Goal: Task Accomplishment & Management: Manage account settings

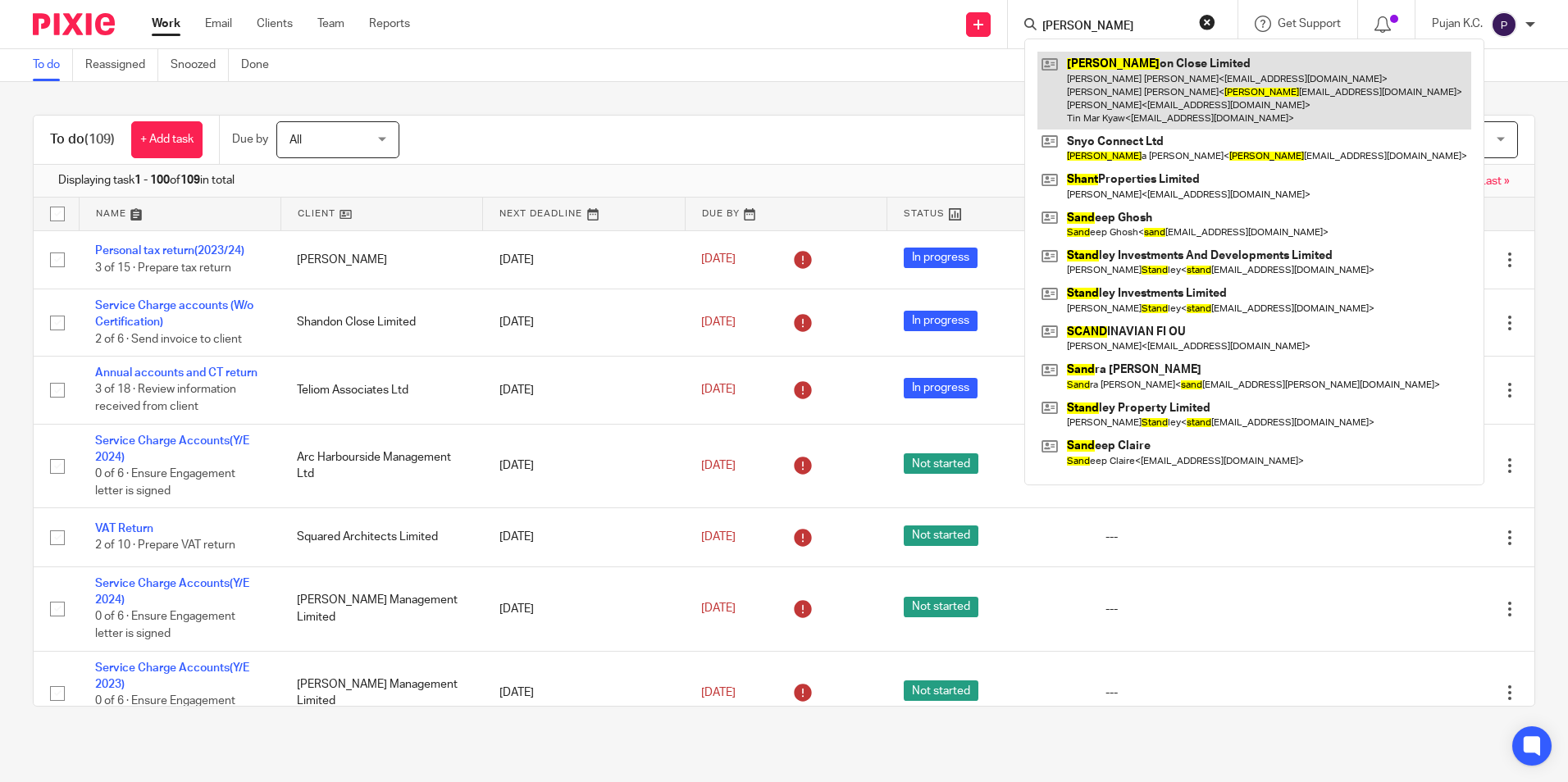
type input "shand"
click at [1186, 97] on link at bounding box center [1255, 90] width 434 height 78
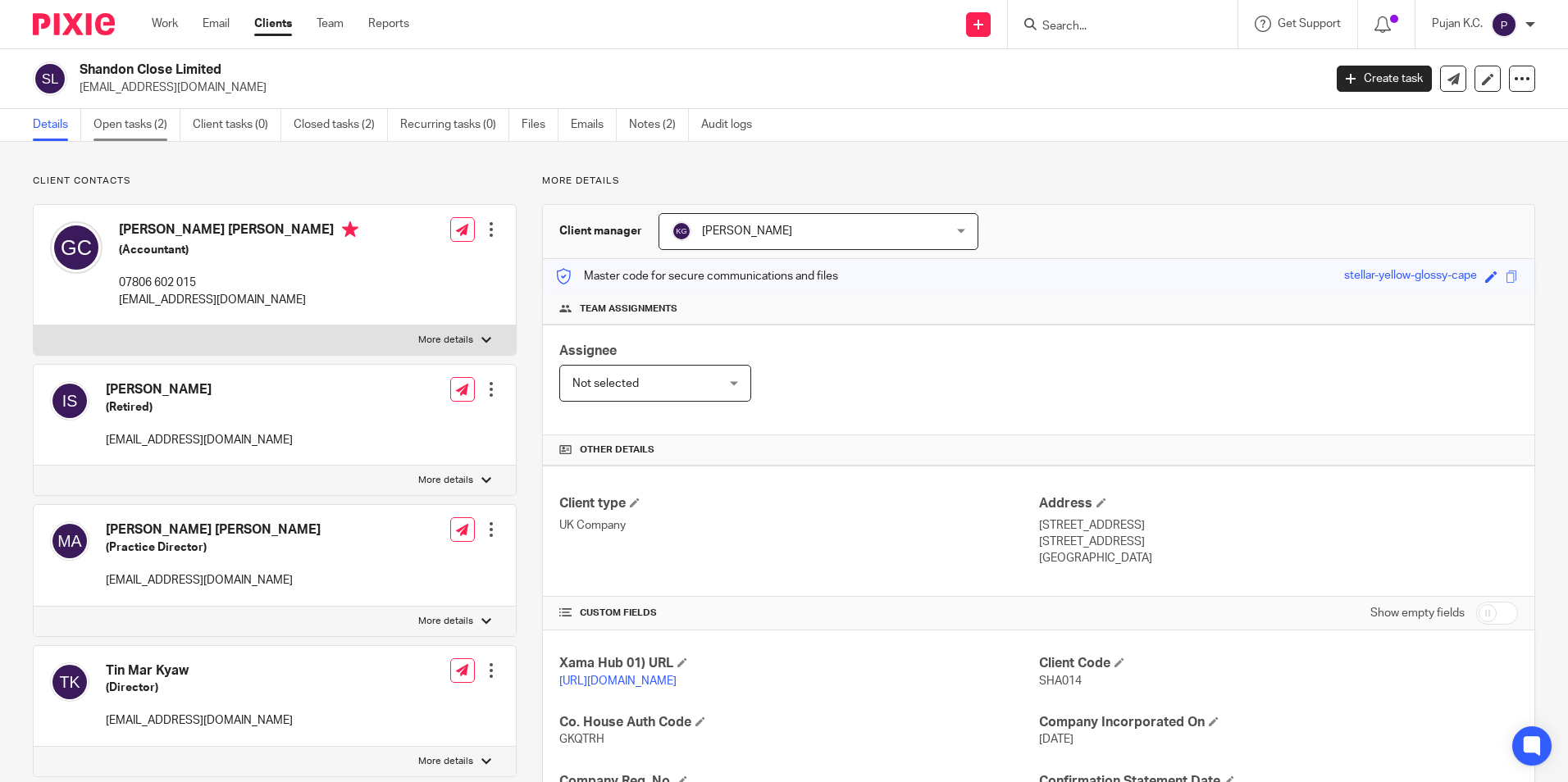
click at [155, 128] on link "Open tasks (2)" at bounding box center [137, 125] width 87 height 32
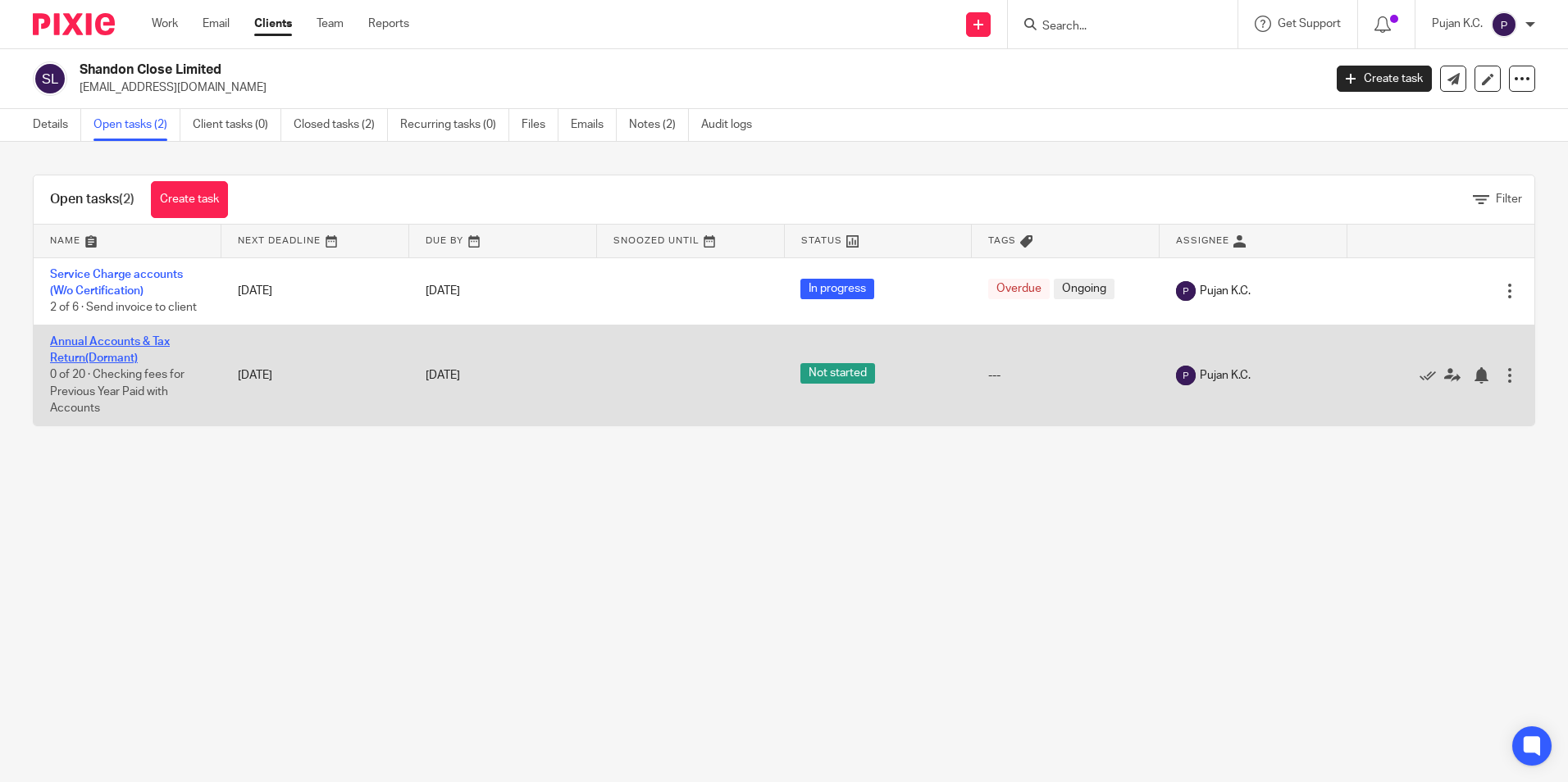
click at [125, 355] on link "Annual Accounts & Tax Return(Dormant)" at bounding box center [110, 350] width 120 height 28
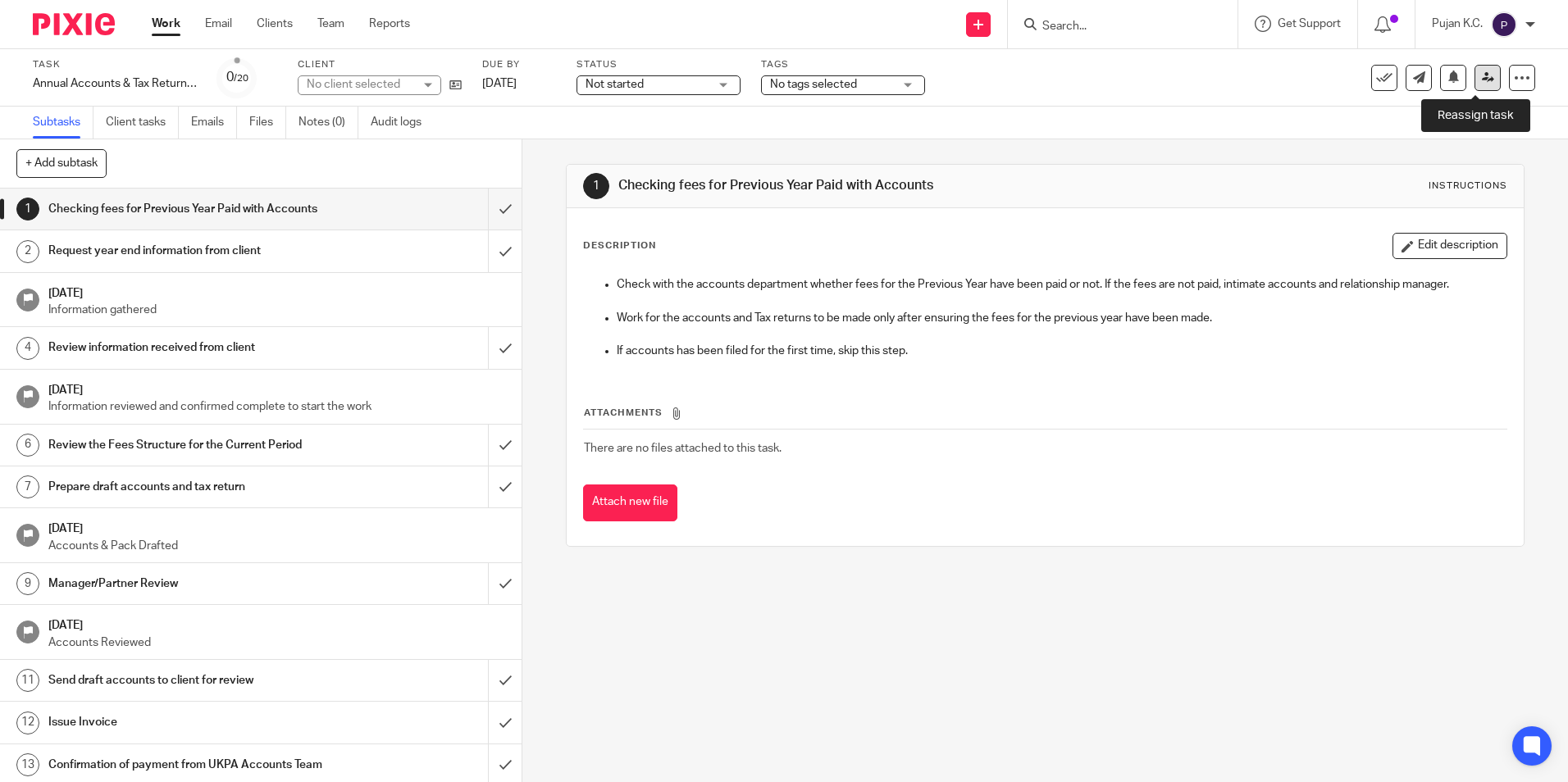
click at [1482, 81] on icon at bounding box center [1489, 78] width 13 height 12
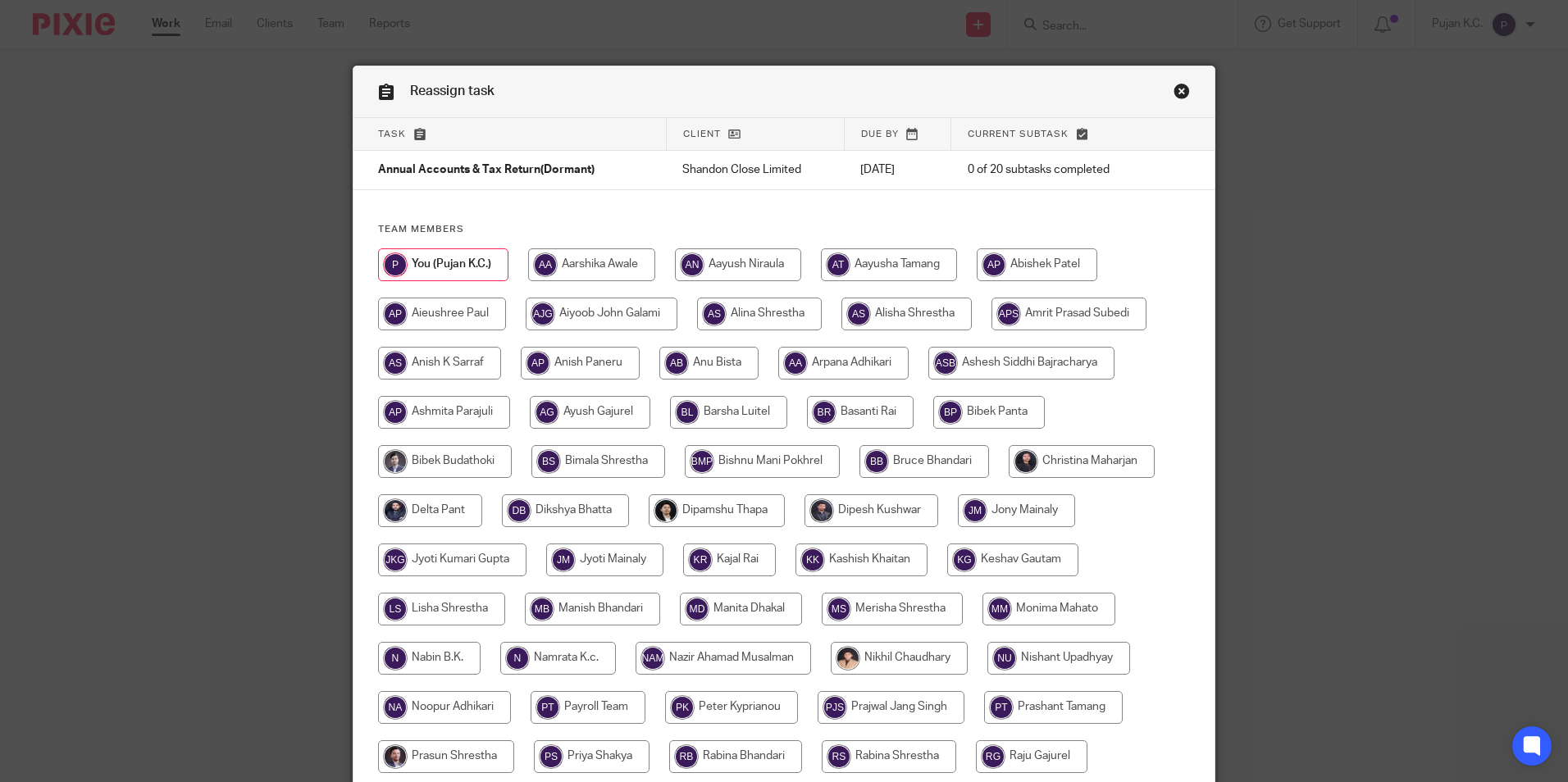
click at [508, 364] on div at bounding box center [783, 666] width 812 height 836
click at [438, 359] on input "radio" at bounding box center [439, 363] width 123 height 33
radio input "true"
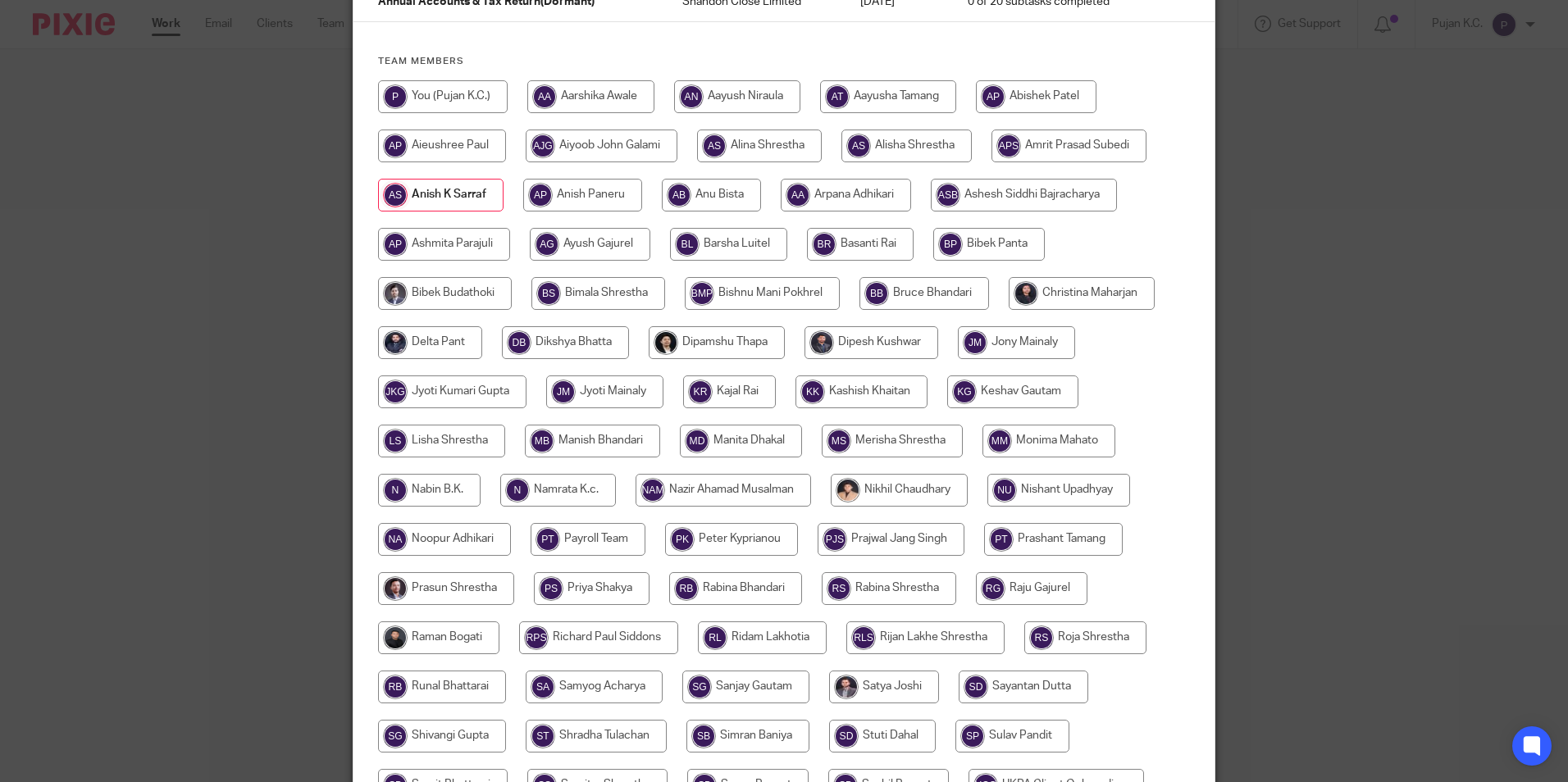
scroll to position [328, 0]
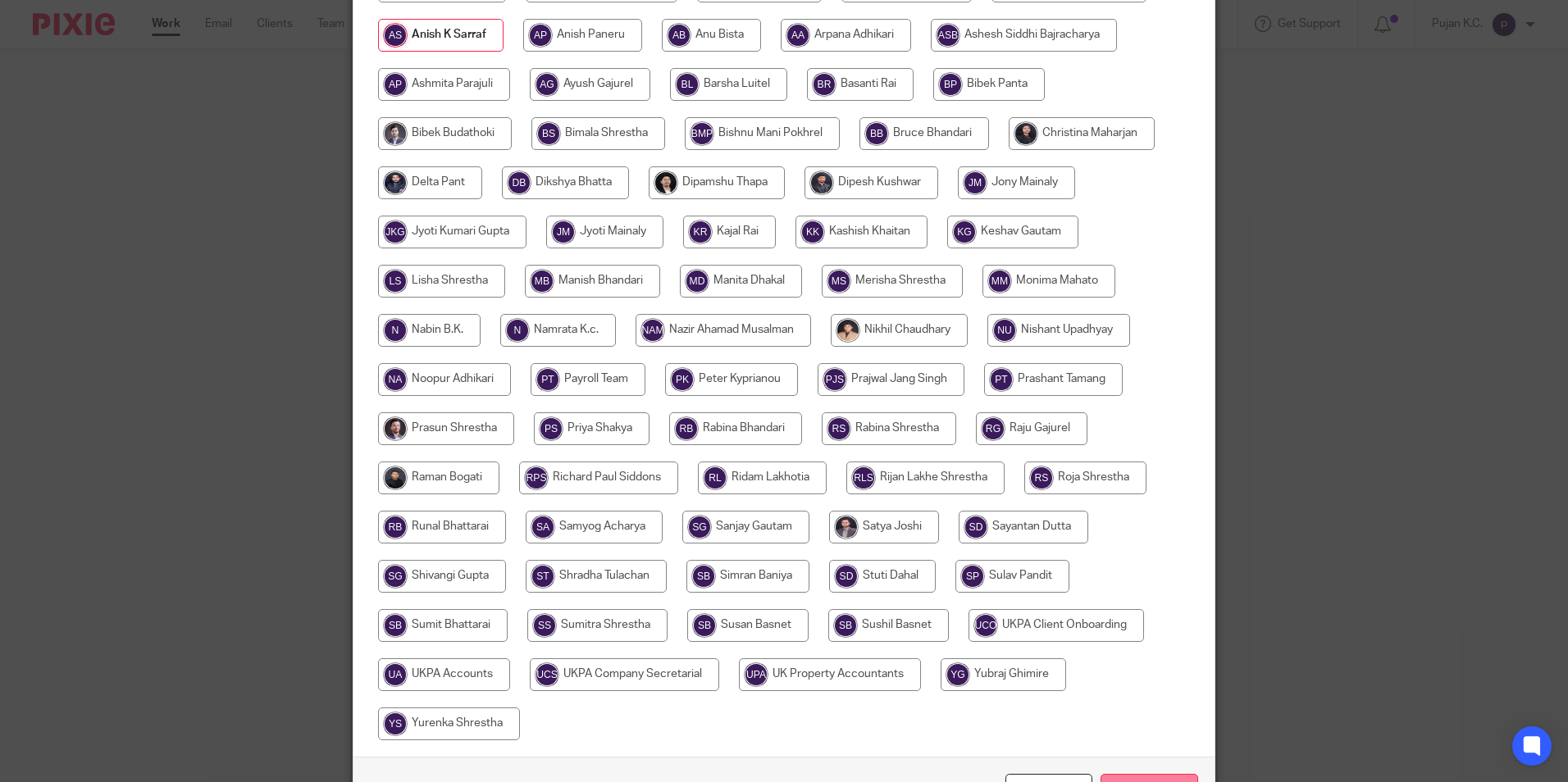
click at [1126, 775] on input "Reassign" at bounding box center [1149, 791] width 97 height 35
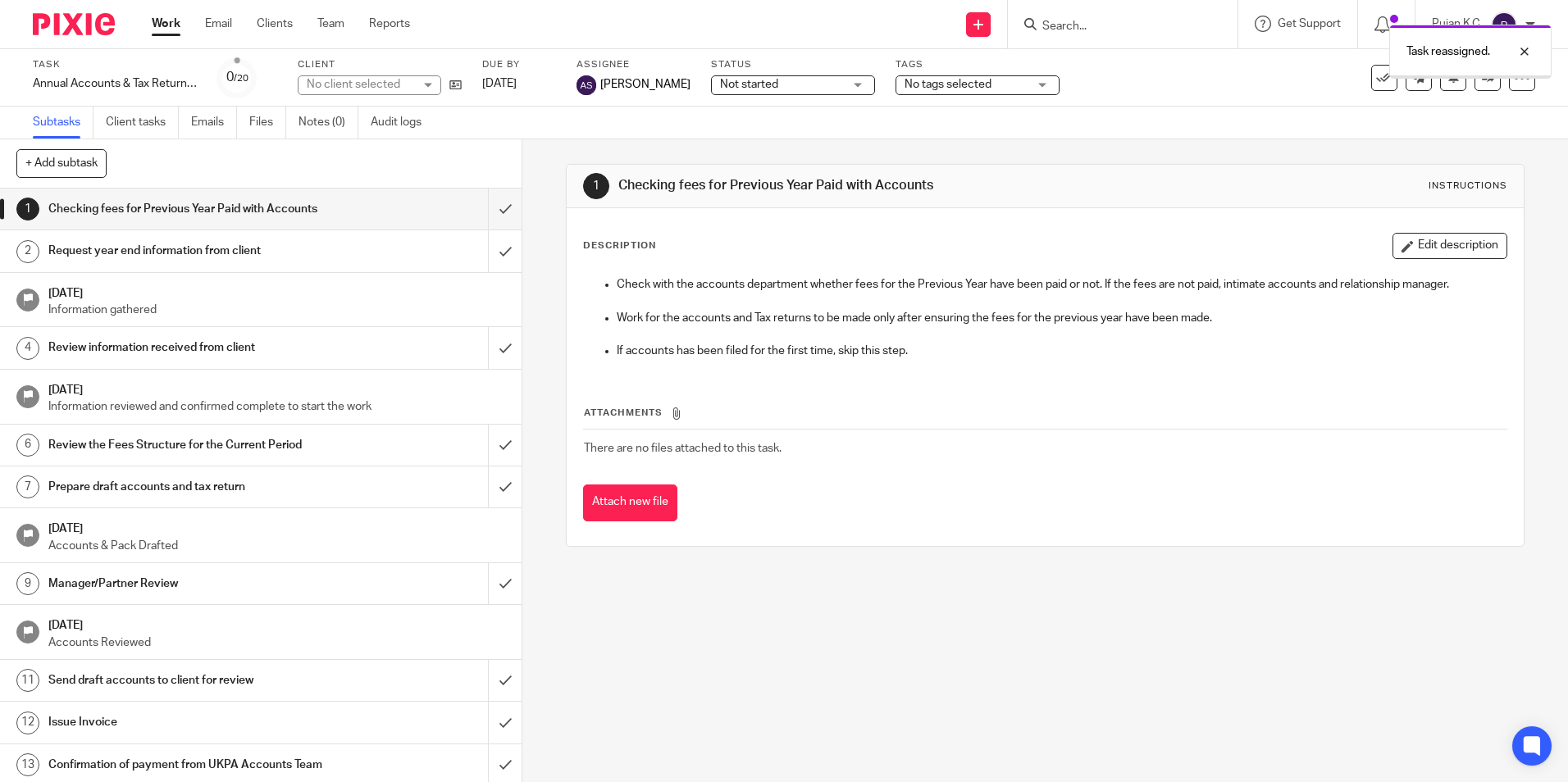
click at [747, 76] on span "Not started" at bounding box center [781, 84] width 123 height 17
click at [753, 137] on li "In progress" at bounding box center [776, 145] width 163 height 34
click at [896, 87] on div "No tags selected" at bounding box center [978, 85] width 164 height 20
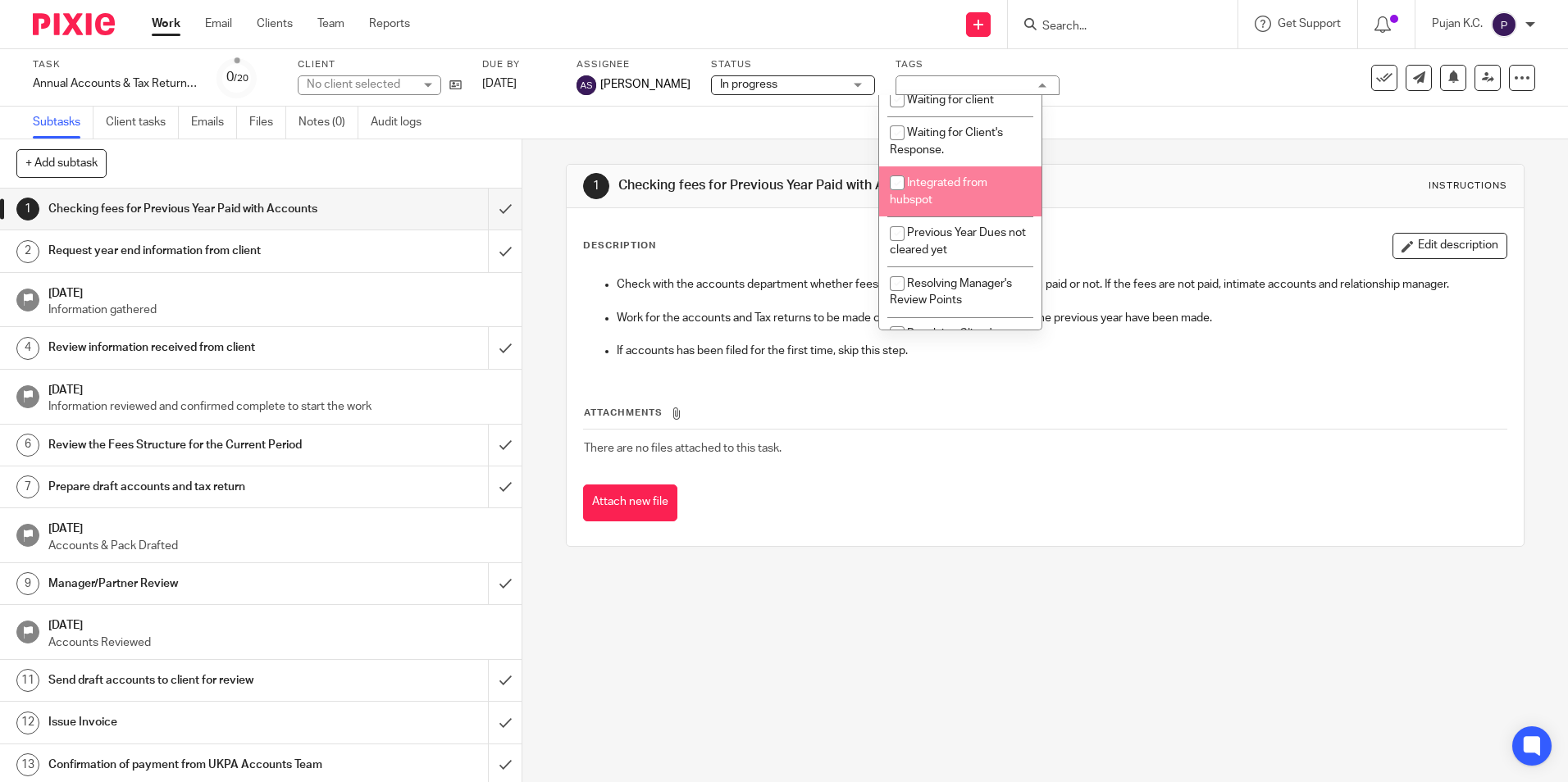
scroll to position [366, 0]
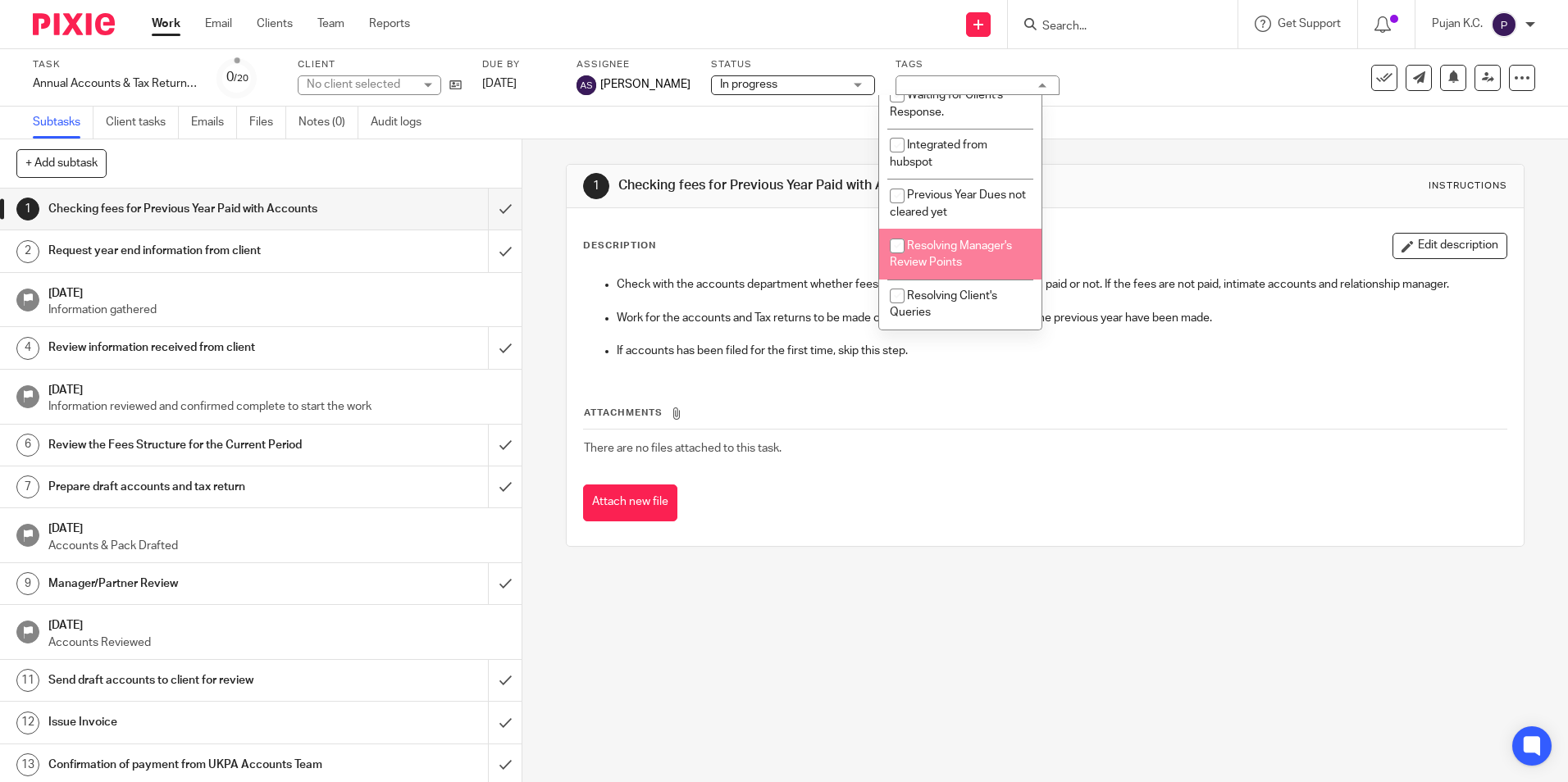
click at [976, 238] on li "Resolving Manager's Review Points" at bounding box center [961, 254] width 163 height 50
checkbox input "true"
click at [937, 592] on div "1 Checking fees for Previous Year Paid with Accounts Instructions Description E…" at bounding box center [1045, 461] width 1046 height 643
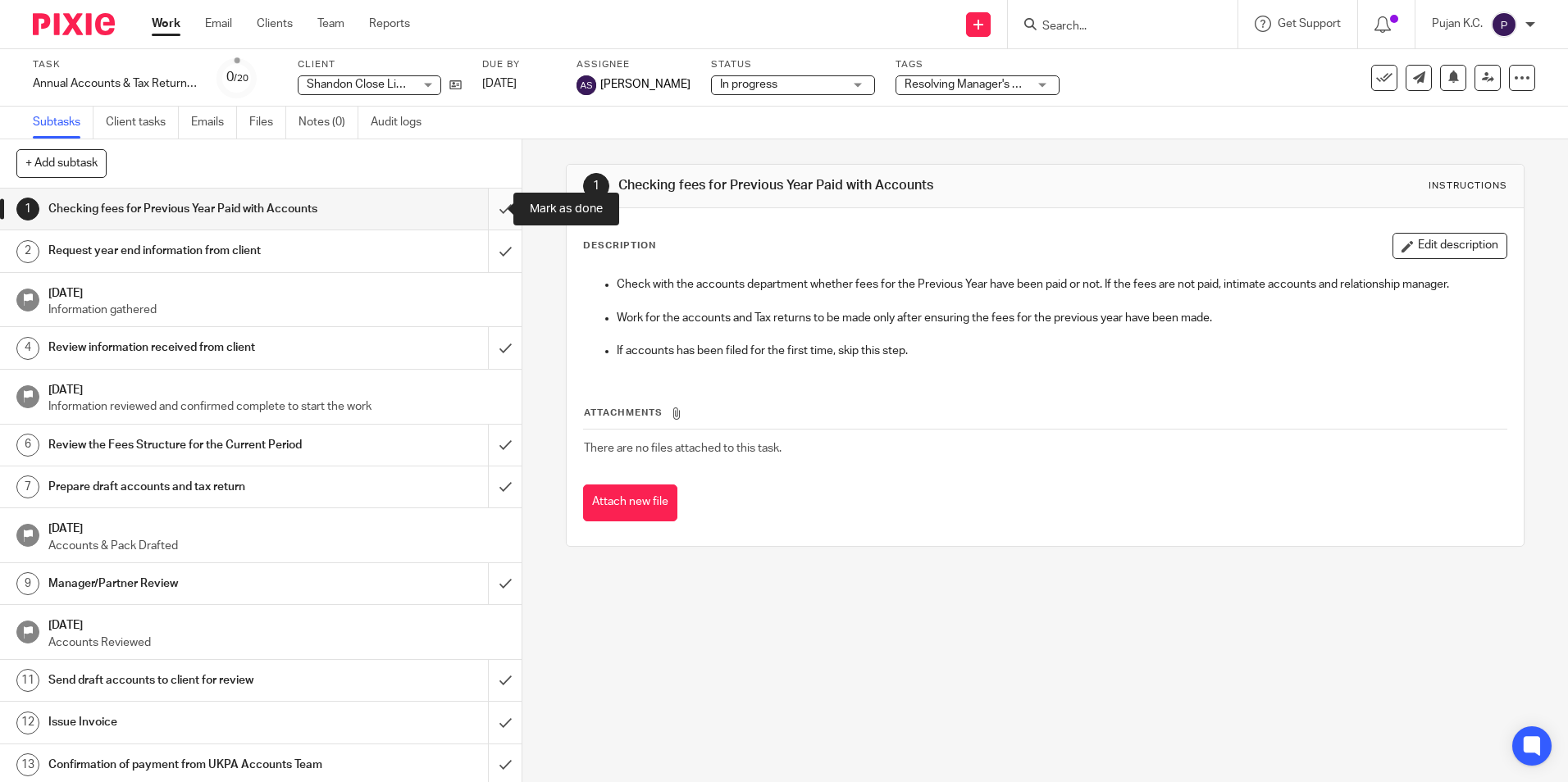
click at [495, 211] on input "submit" at bounding box center [261, 209] width 521 height 41
click at [488, 252] on input "submit" at bounding box center [261, 251] width 521 height 41
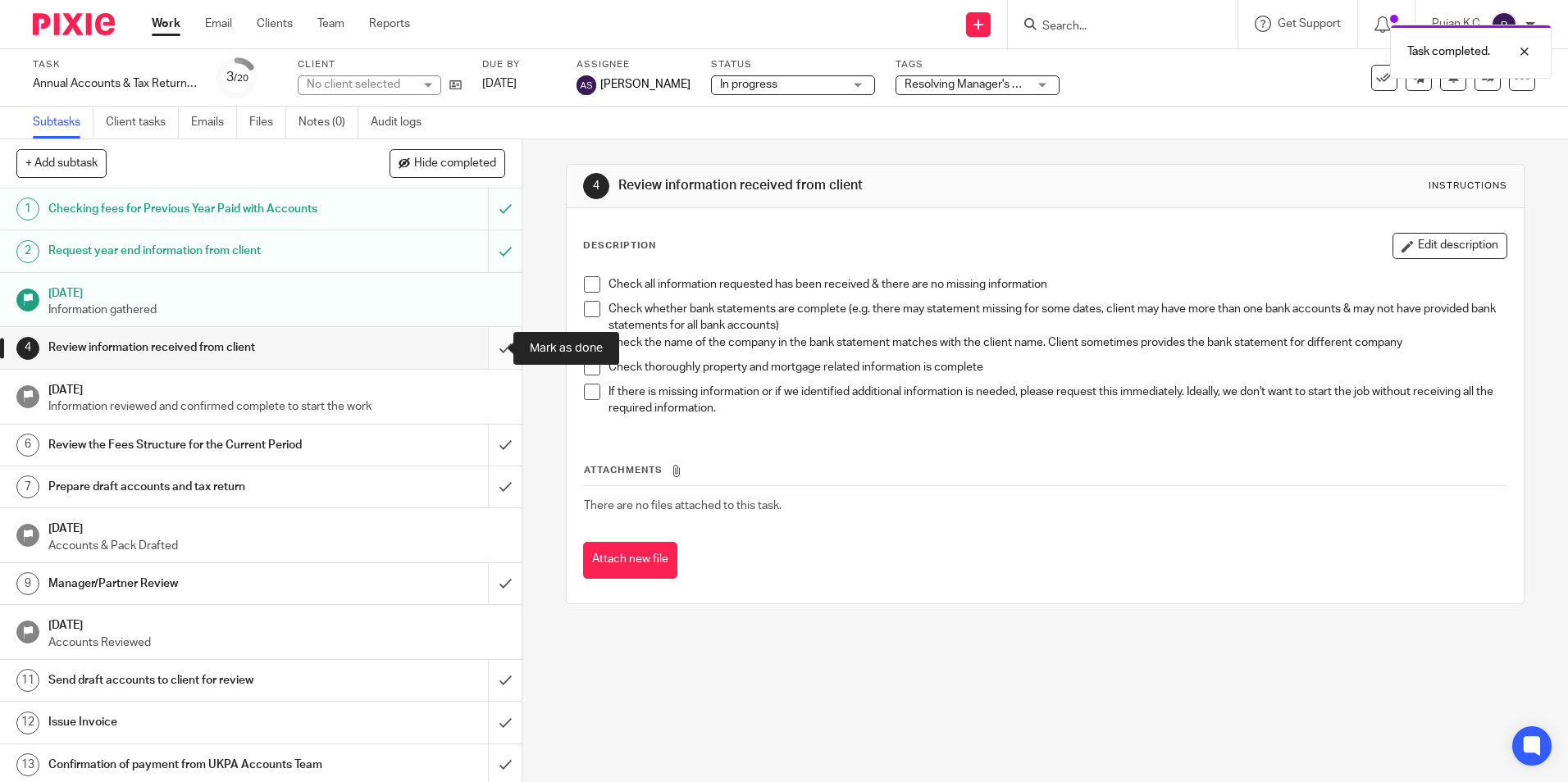
click at [494, 355] on input "submit" at bounding box center [261, 347] width 521 height 41
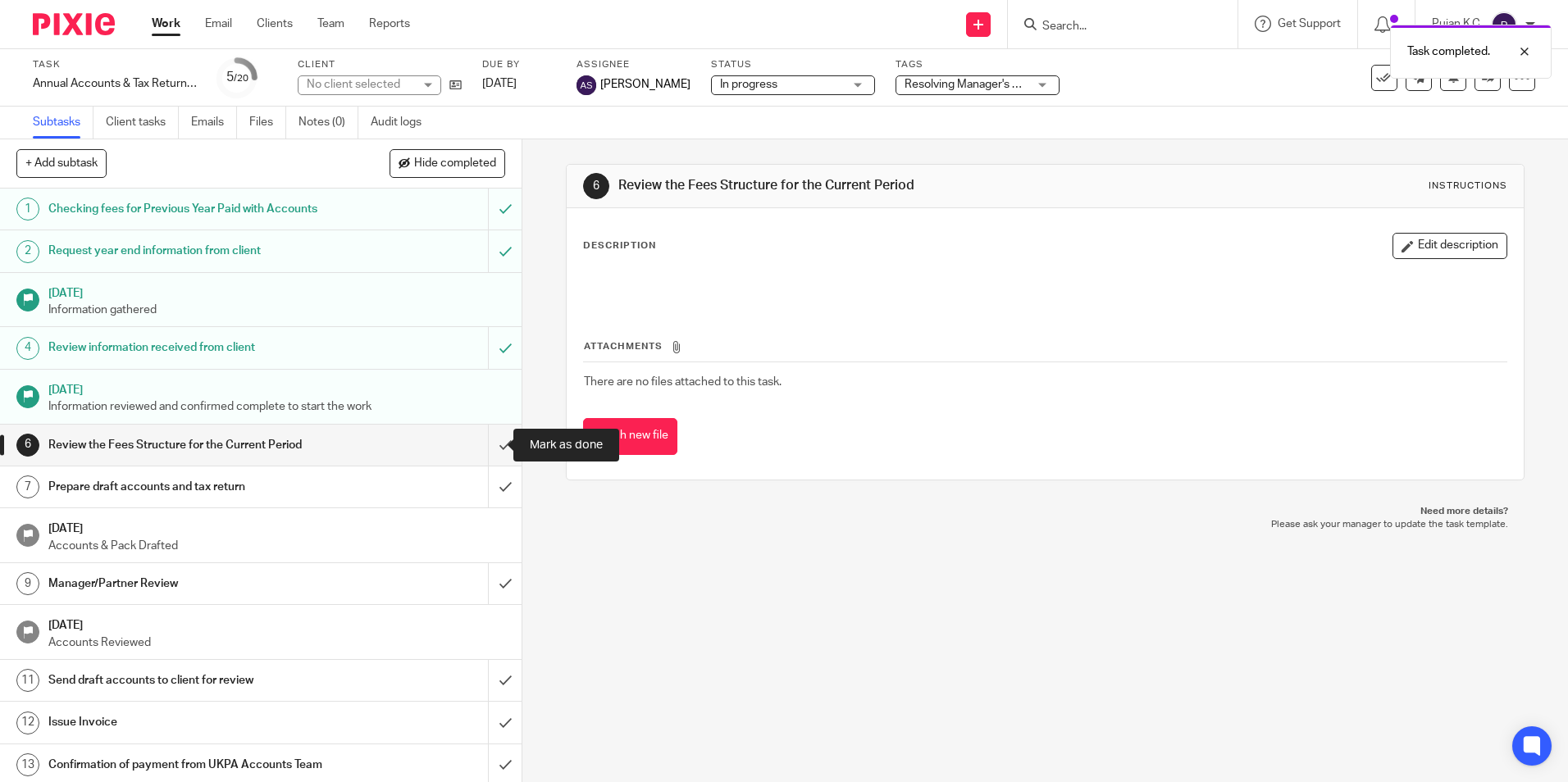
click at [496, 443] on input "submit" at bounding box center [261, 445] width 521 height 41
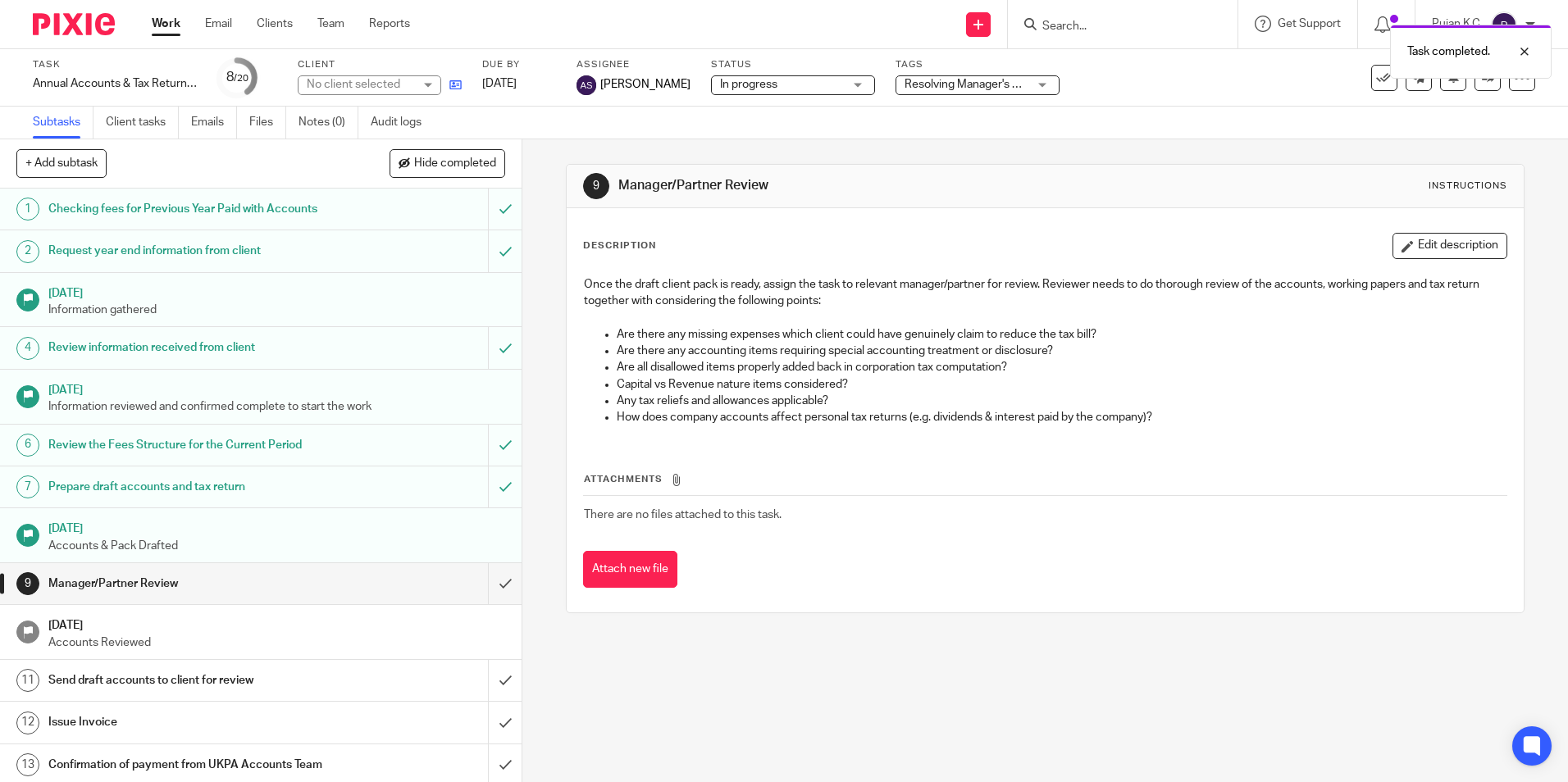
click at [452, 78] on link at bounding box center [451, 84] width 21 height 16
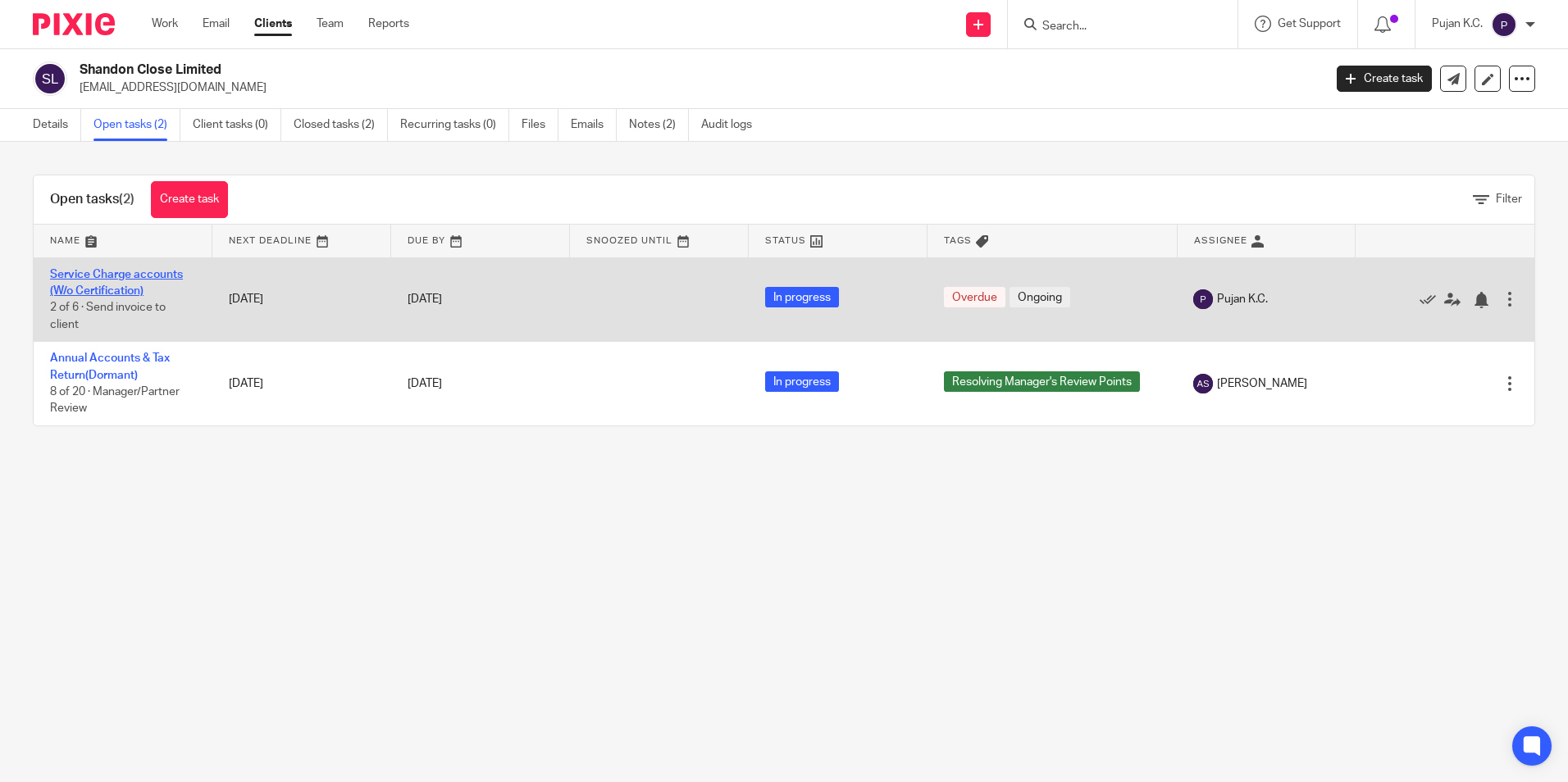
click at [120, 289] on link "Service Charge accounts (W/o Certification)" at bounding box center [116, 282] width 133 height 28
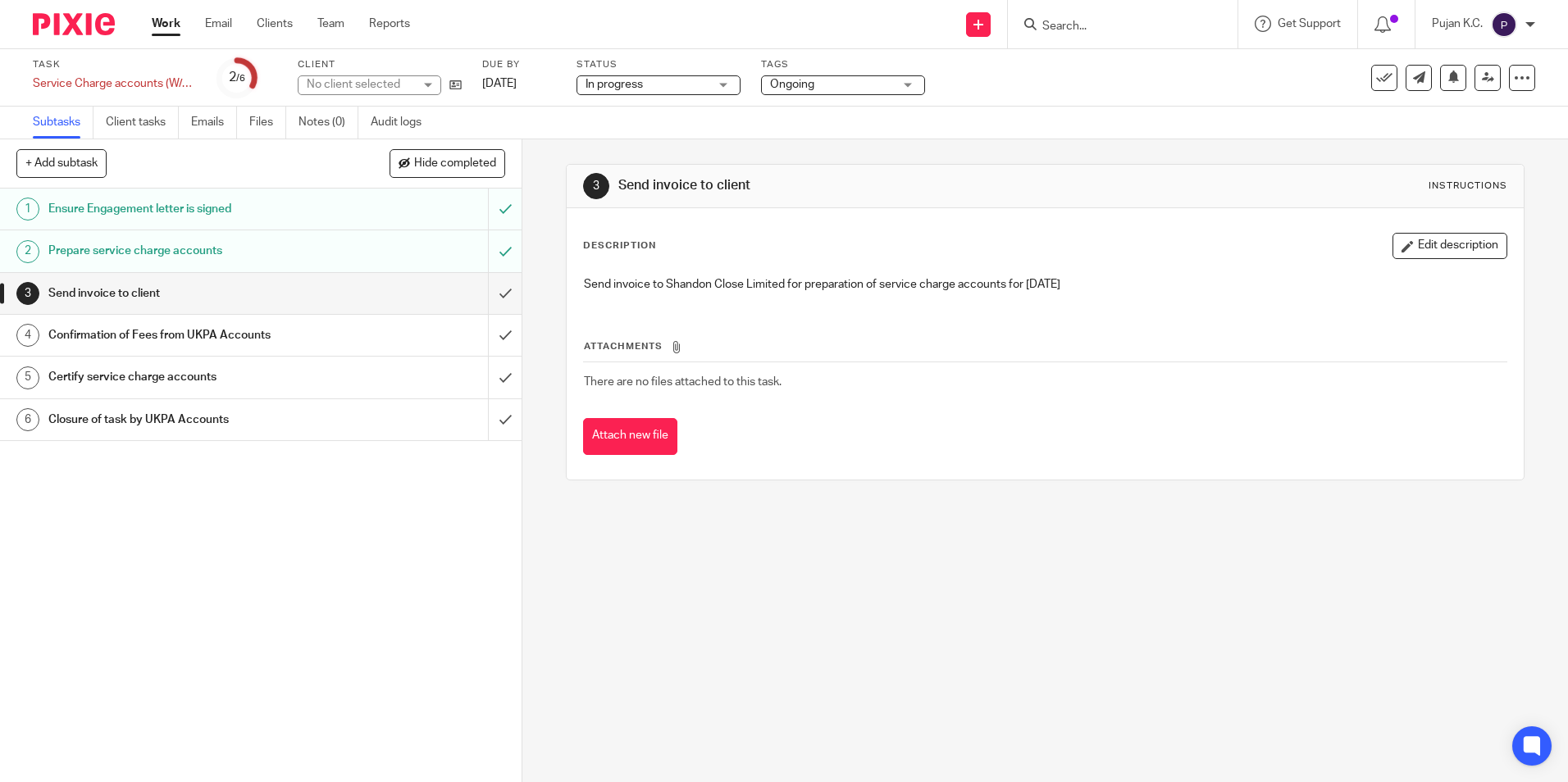
click at [817, 87] on span "Ongoing" at bounding box center [831, 84] width 123 height 17
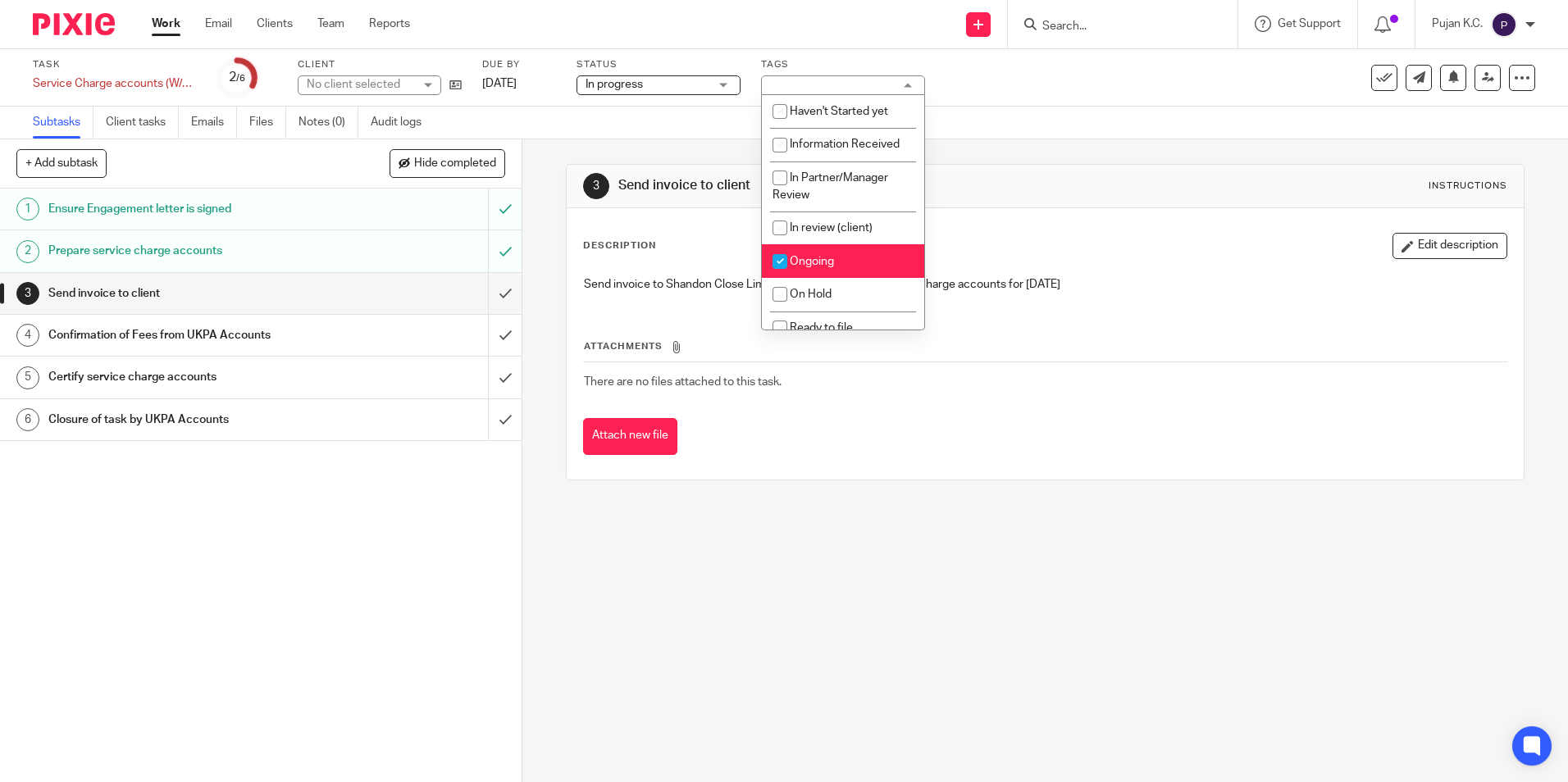
click at [825, 266] on span "Ongoing" at bounding box center [812, 262] width 45 height 12
checkbox input "false"
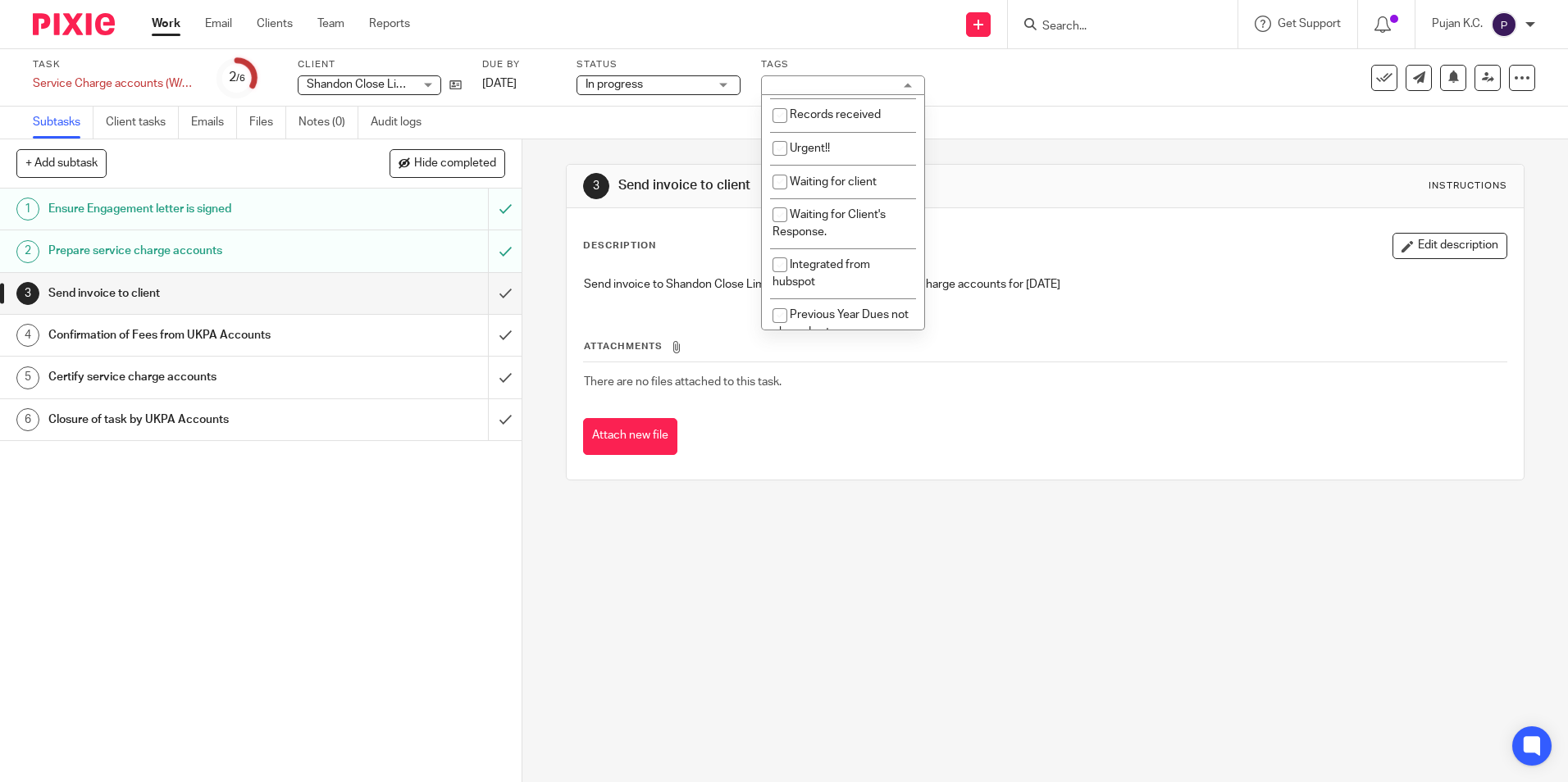
scroll to position [366, 0]
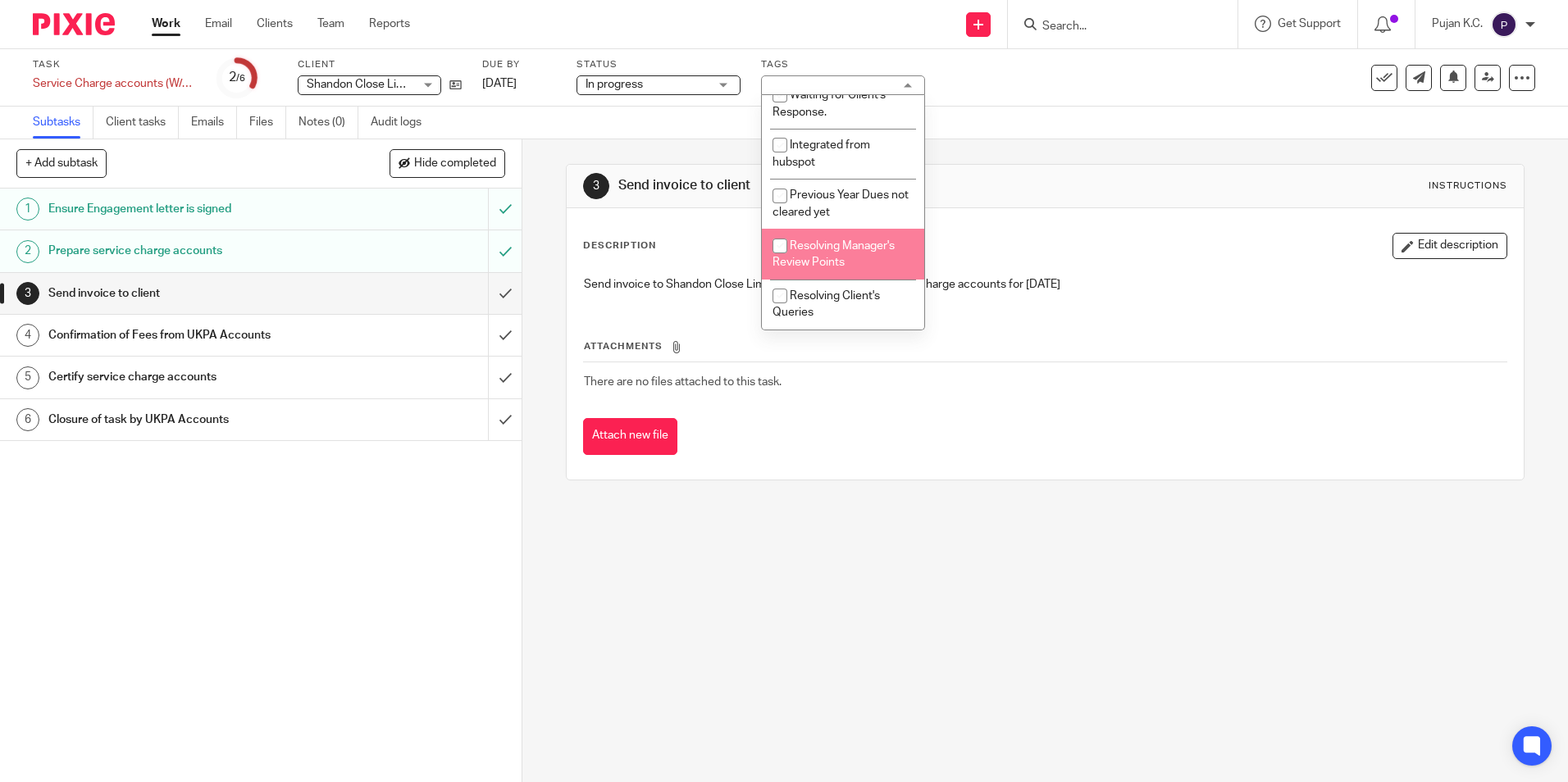
click at [851, 246] on span "Resolving Manager's Review Points" at bounding box center [833, 254] width 122 height 29
checkbox input "true"
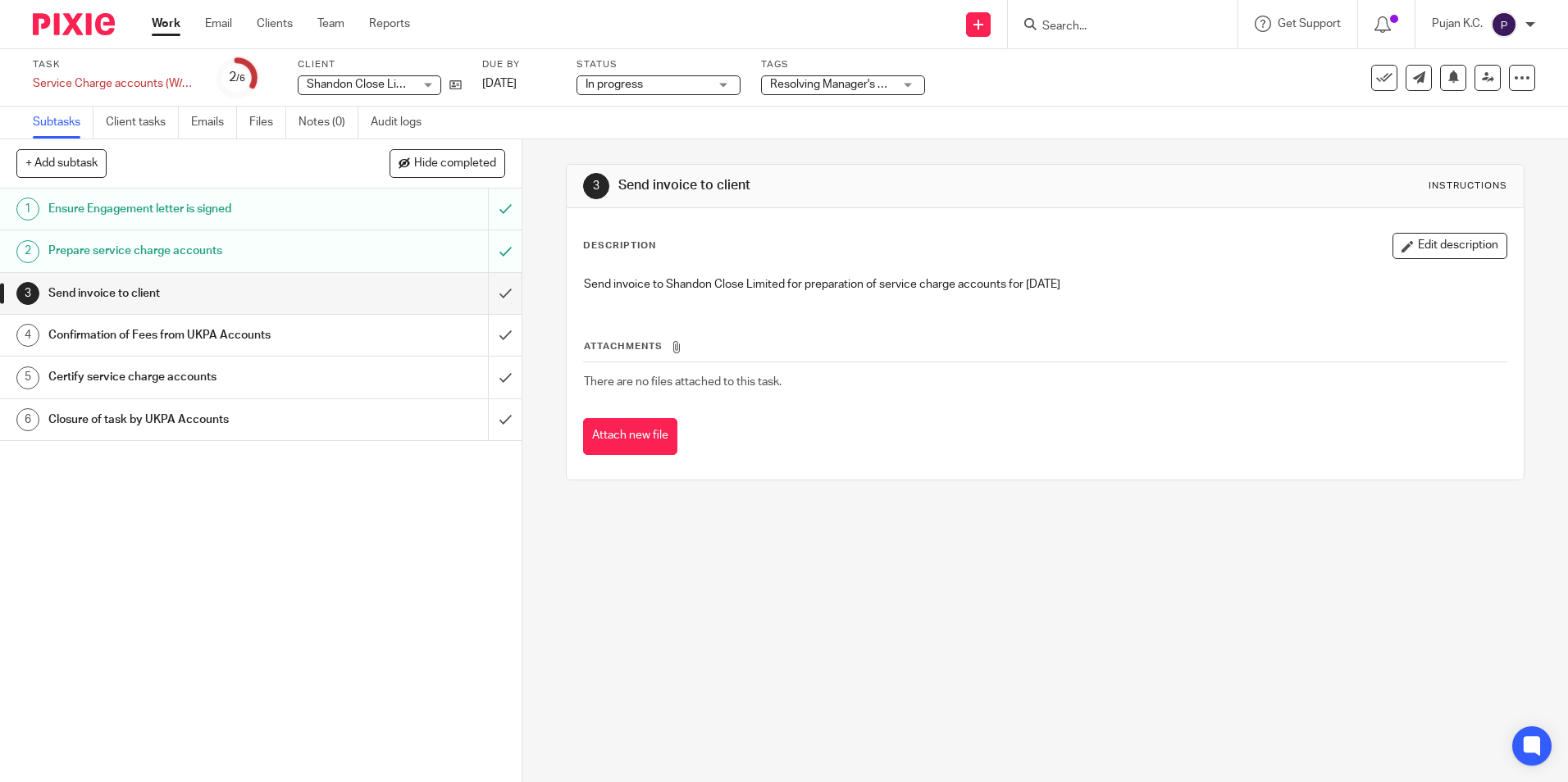
click at [852, 499] on div "3 Send invoice to client Instructions Description Edit description Send invoice…" at bounding box center [1045, 322] width 958 height 366
click at [1482, 80] on icon at bounding box center [1489, 78] width 13 height 12
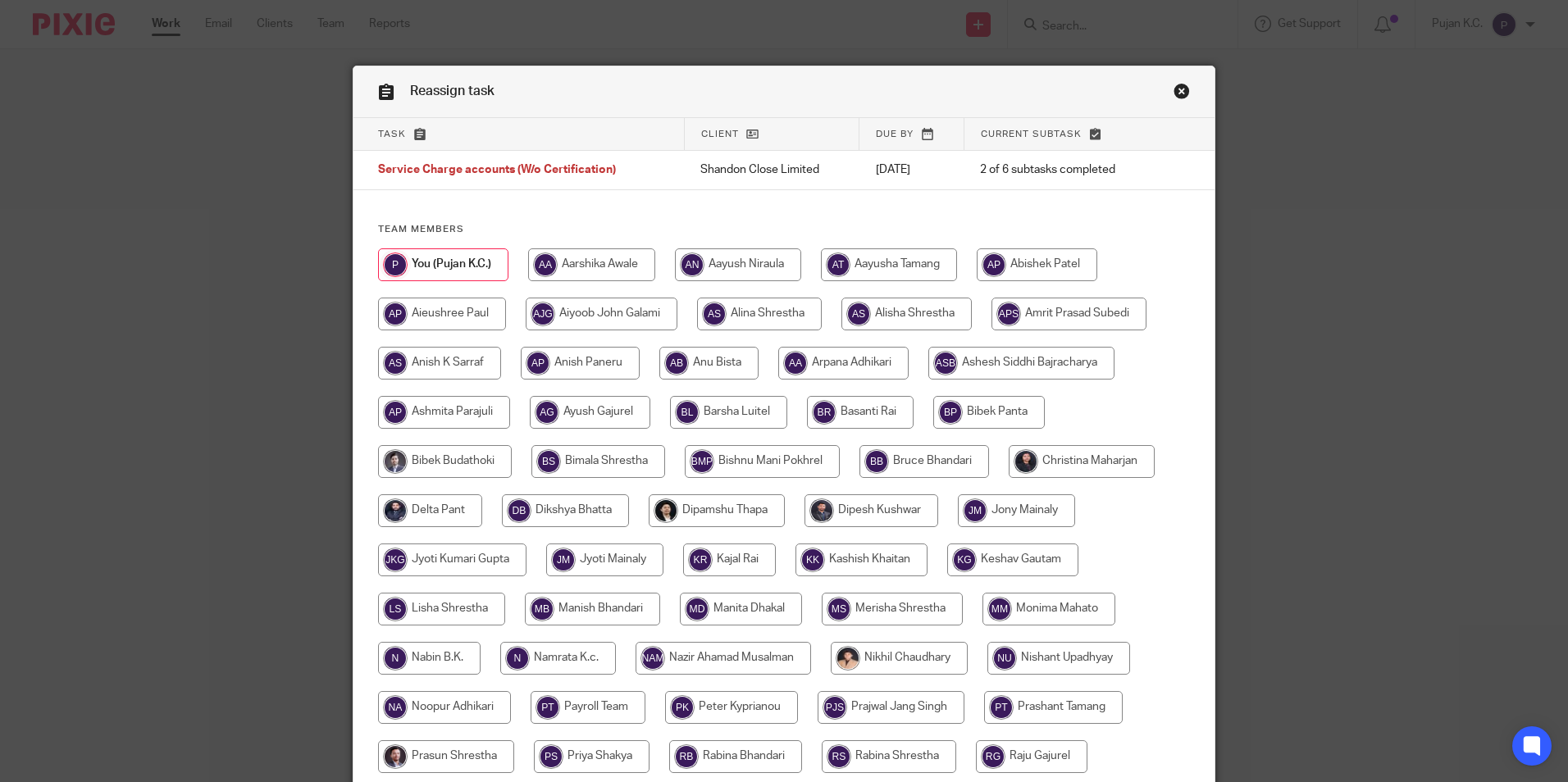
click at [455, 353] on input "radio" at bounding box center [439, 363] width 123 height 33
radio input "true"
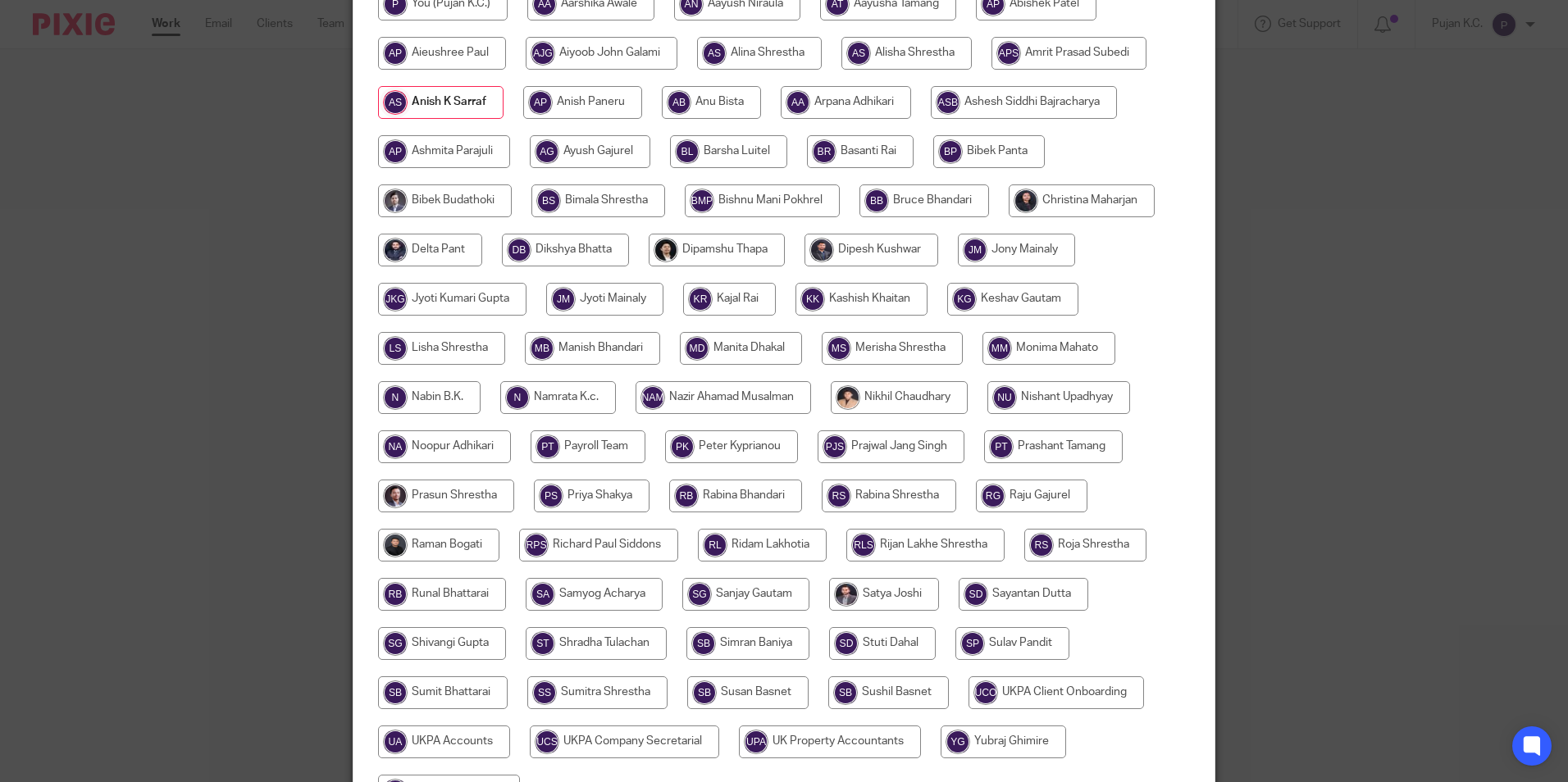
scroll to position [437, 0]
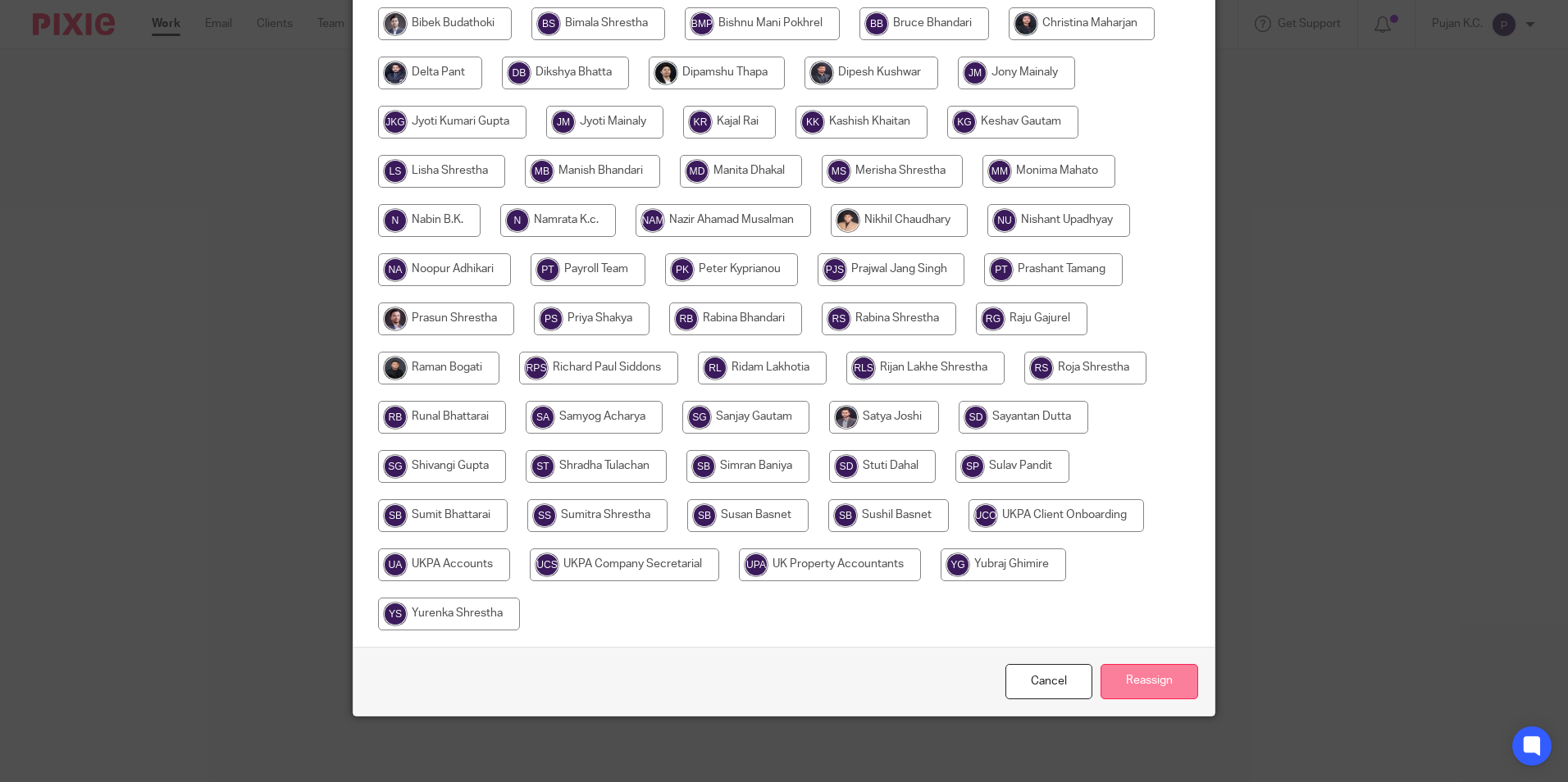
click at [1138, 677] on input "Reassign" at bounding box center [1149, 681] width 97 height 35
